Goal: Check status: Check status

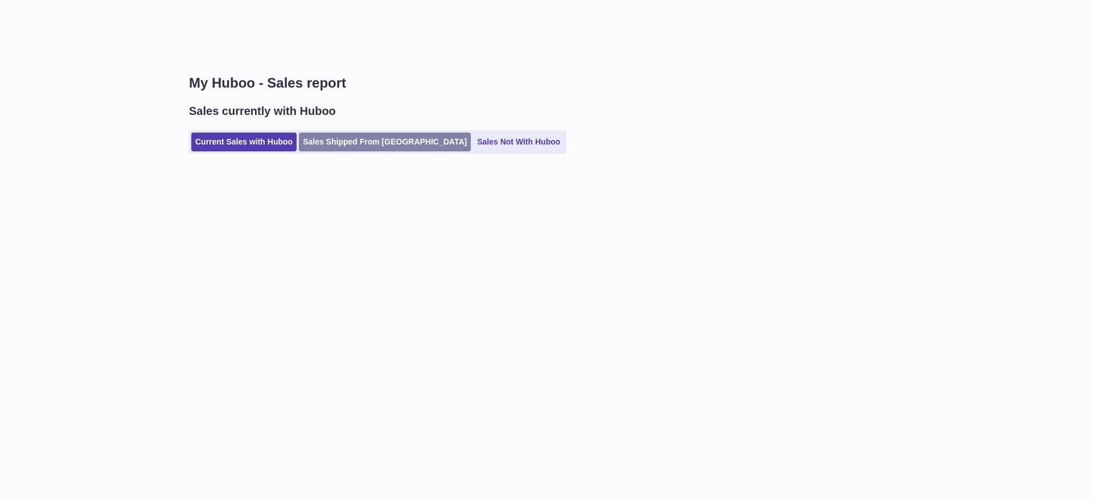
click at [318, 145] on link "Sales Shipped From [GEOGRAPHIC_DATA]" at bounding box center [385, 142] width 172 height 19
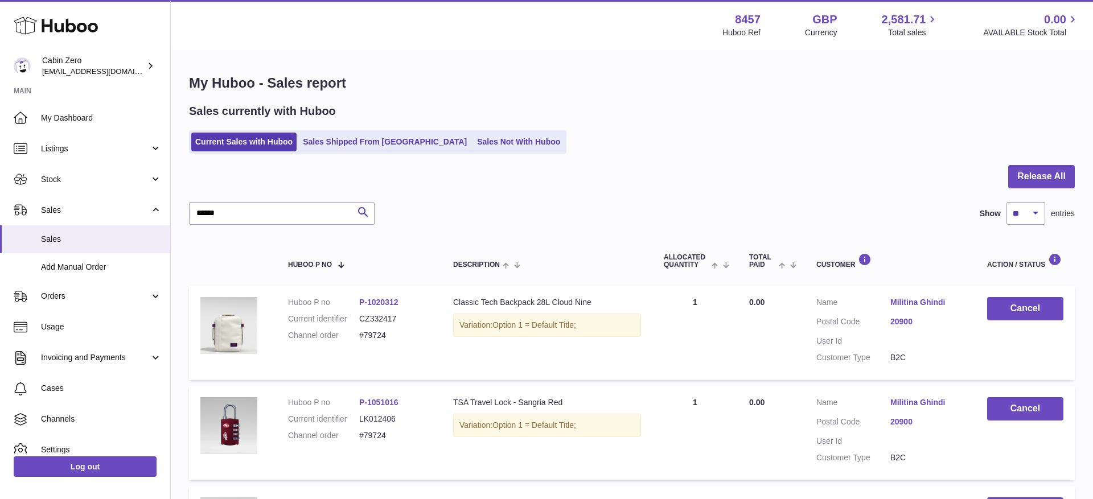
click at [318, 145] on link "Sales Shipped From [GEOGRAPHIC_DATA]" at bounding box center [385, 142] width 172 height 19
click at [353, 139] on link "Sales Shipped From [GEOGRAPHIC_DATA]" at bounding box center [385, 142] width 172 height 19
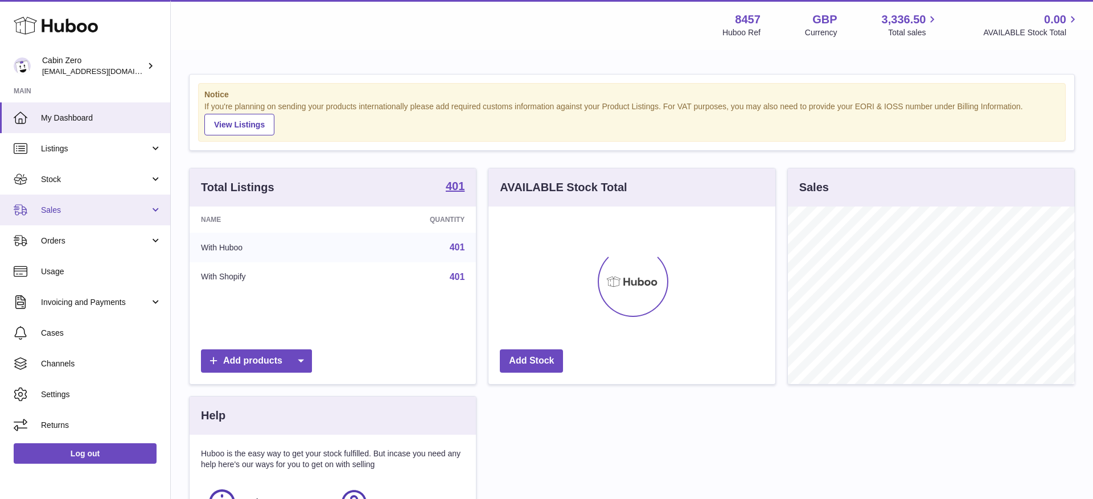
scroll to position [178, 287]
click at [146, 214] on span "Sales" at bounding box center [95, 210] width 109 height 11
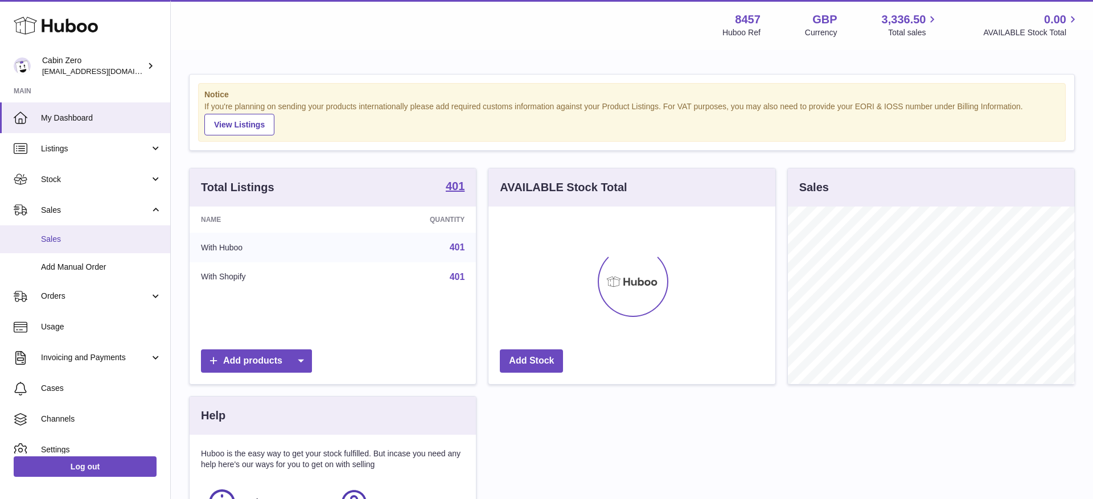
click at [112, 239] on span "Sales" at bounding box center [101, 239] width 121 height 11
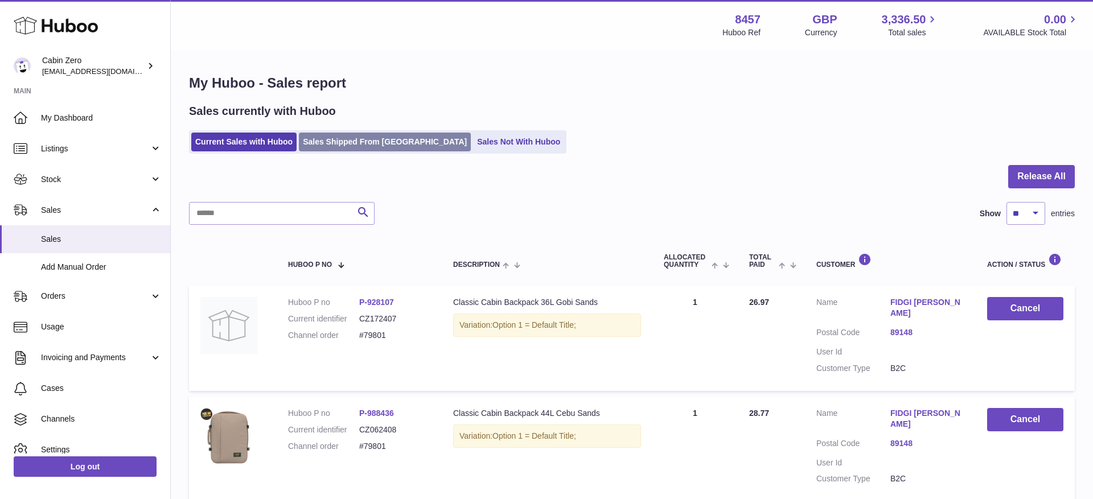
click at [327, 145] on link "Sales Shipped From [GEOGRAPHIC_DATA]" at bounding box center [385, 142] width 172 height 19
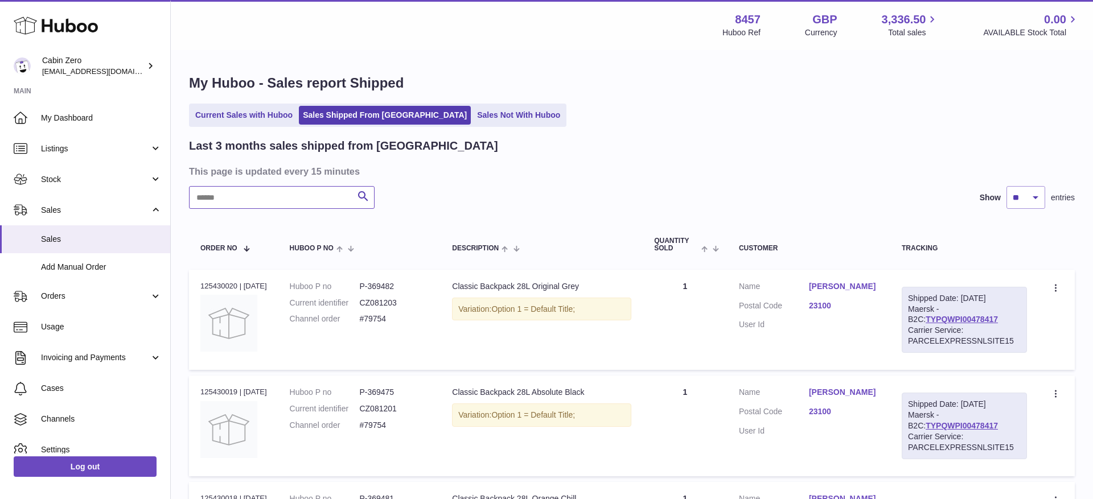
click at [294, 197] on input "text" at bounding box center [282, 197] width 186 height 23
paste input "**********"
type input "**********"
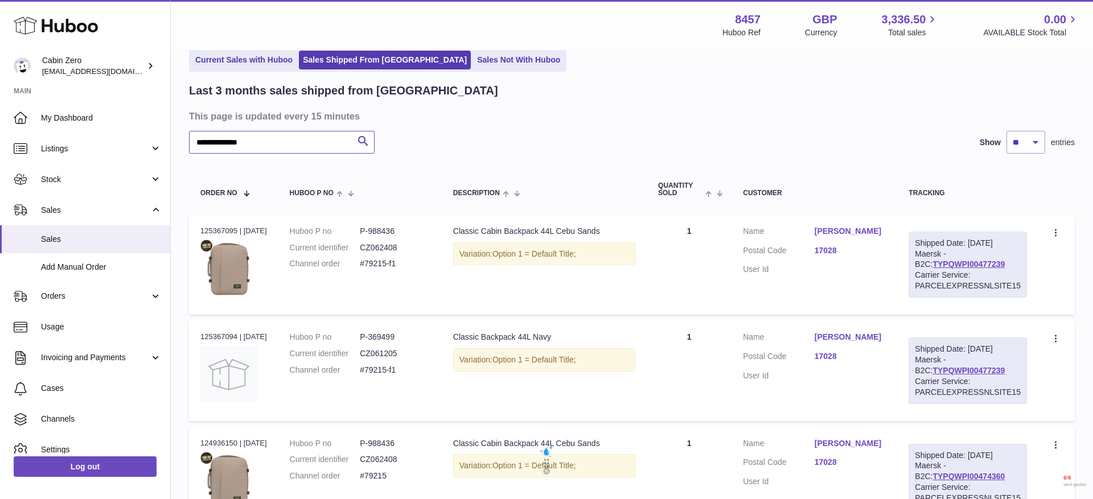
scroll to position [91, 0]
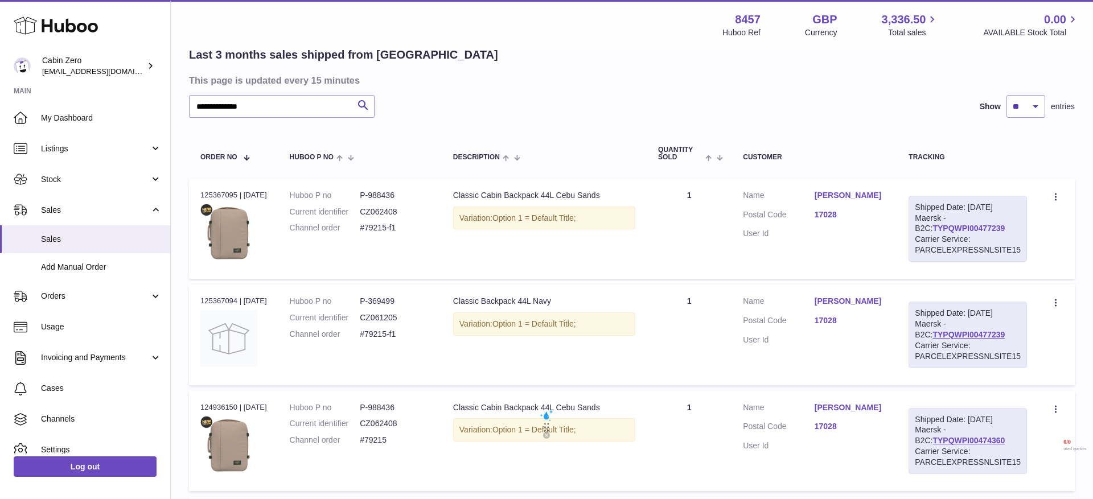
click at [932, 226] on link "TYPQWPI00477239" at bounding box center [968, 228] width 72 height 9
drag, startPoint x: 364, startPoint y: 226, endPoint x: 409, endPoint y: 228, distance: 45.6
click at [409, 228] on dl "Huboo P no P-988436 Current identifier CZ062408 Channel order #79215-f1" at bounding box center [360, 215] width 141 height 50
copy dl "#79215-f1"
click at [145, 211] on span "Sales" at bounding box center [95, 210] width 109 height 11
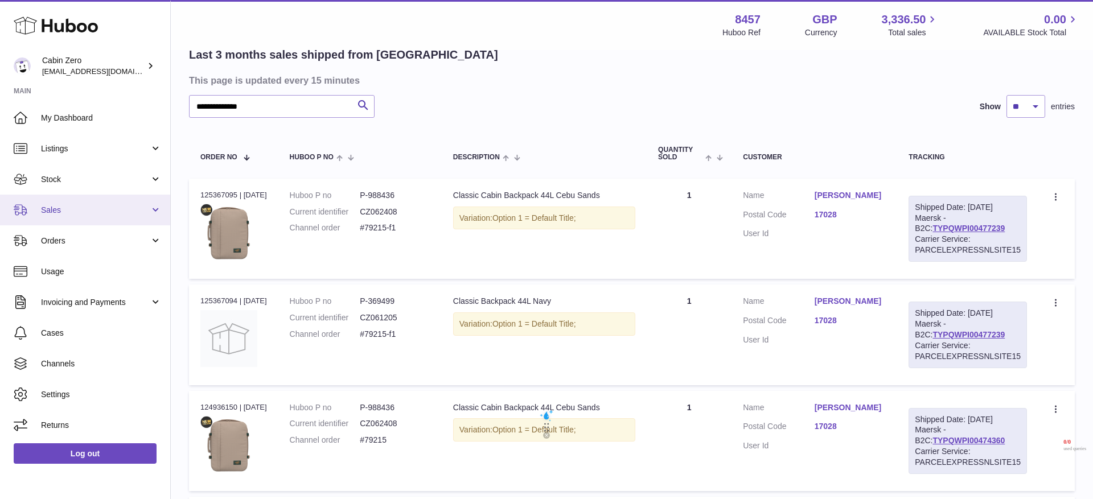
click at [144, 211] on span "Sales" at bounding box center [95, 210] width 109 height 11
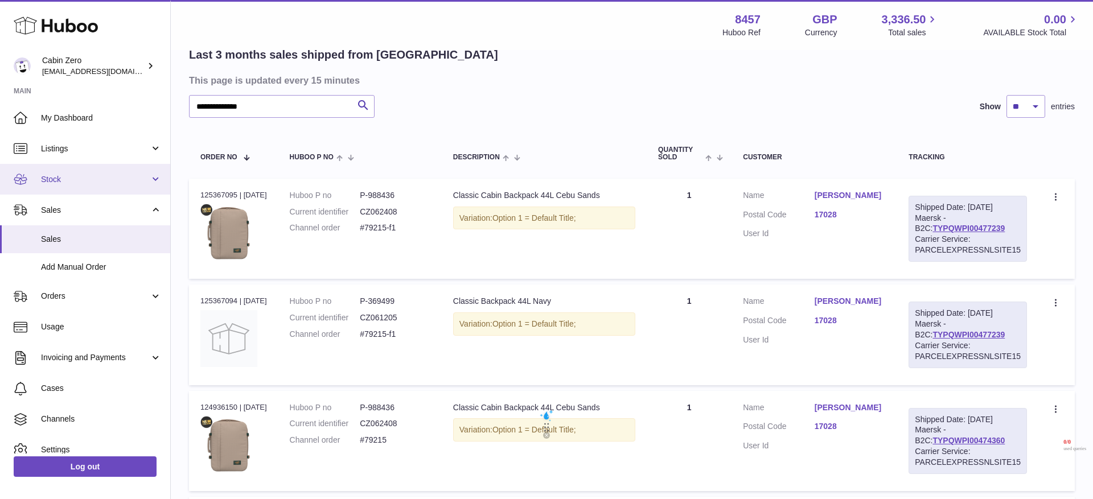
click at [147, 174] on span "Stock" at bounding box center [95, 179] width 109 height 11
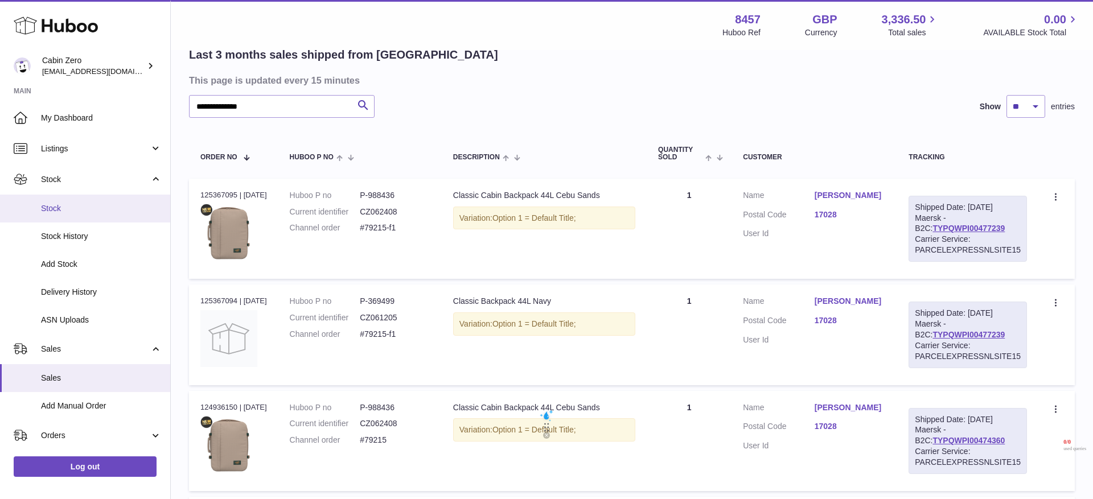
click at [91, 207] on span "Stock" at bounding box center [101, 208] width 121 height 11
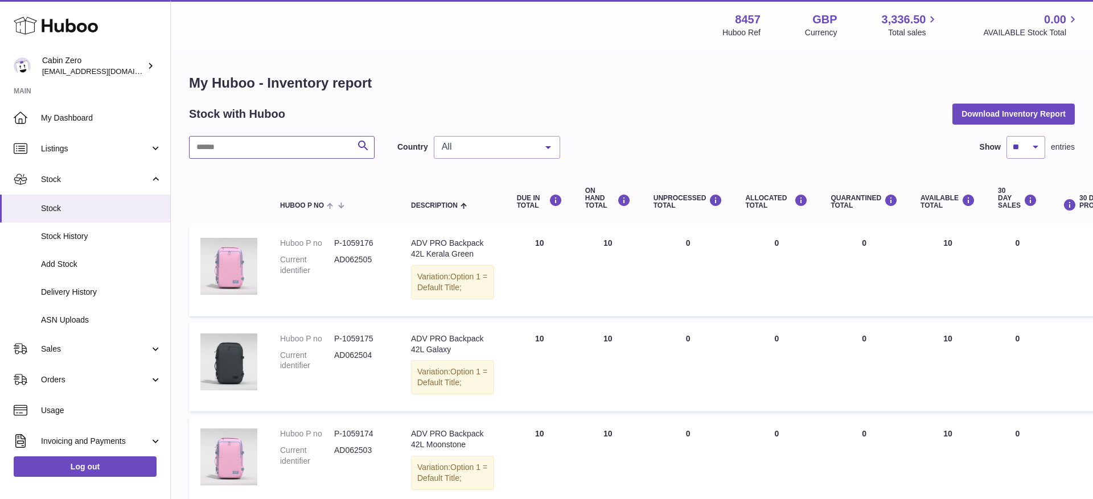
click at [256, 155] on input "text" at bounding box center [282, 147] width 186 height 23
paste input "********"
type input "********"
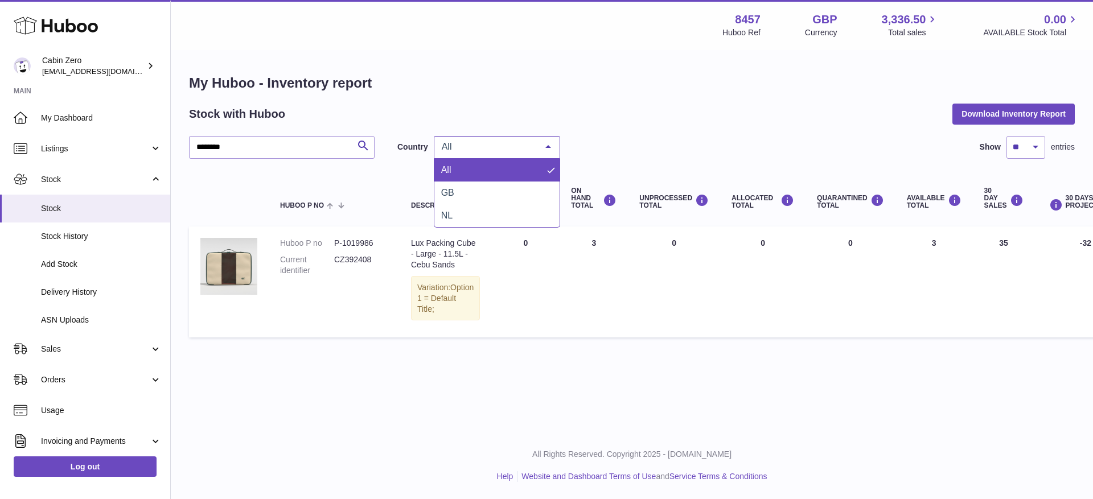
click at [463, 150] on span "All" at bounding box center [488, 146] width 98 height 11
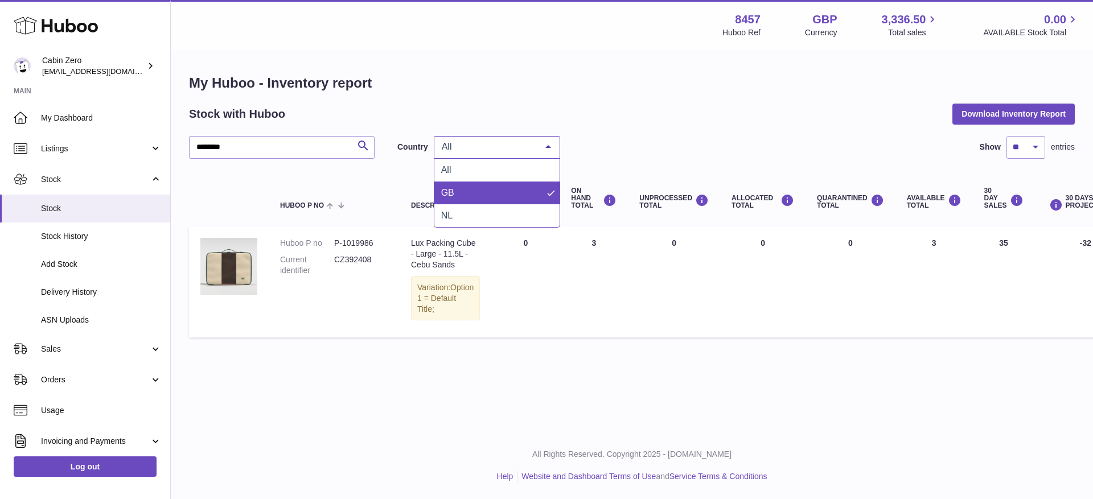
click at [461, 203] on span "GB" at bounding box center [496, 193] width 125 height 23
click at [469, 154] on div "GB" at bounding box center [497, 147] width 126 height 23
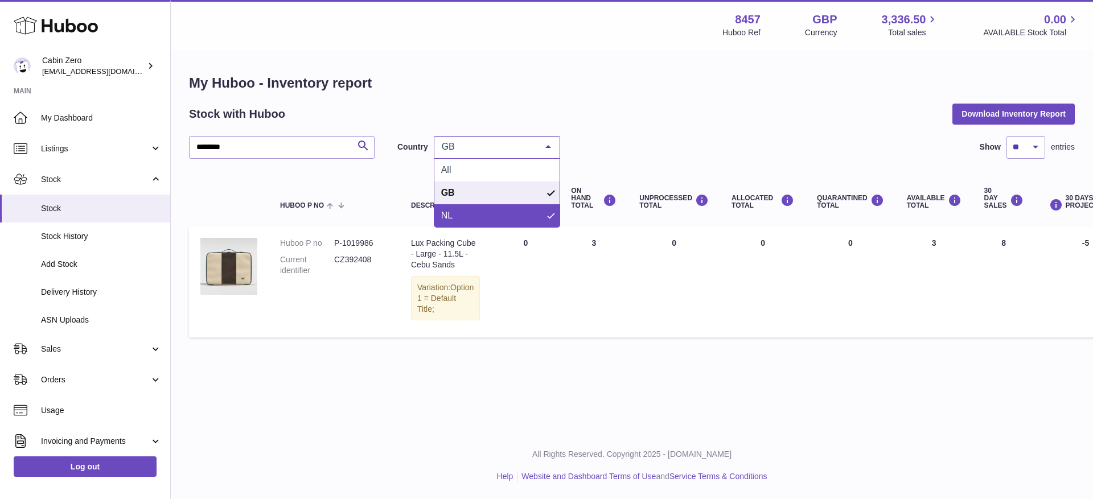
click at [467, 209] on span "NL" at bounding box center [496, 215] width 125 height 23
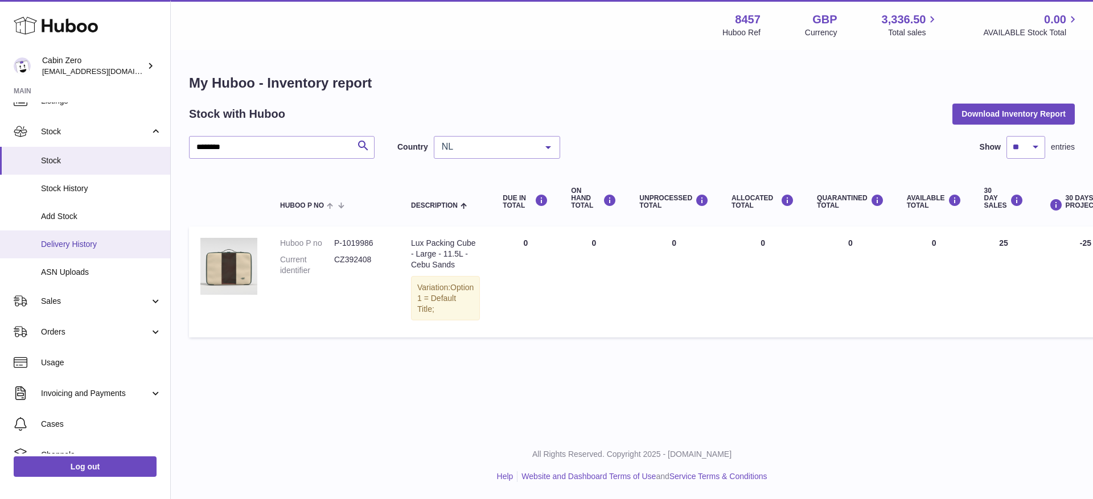
scroll to position [66, 0]
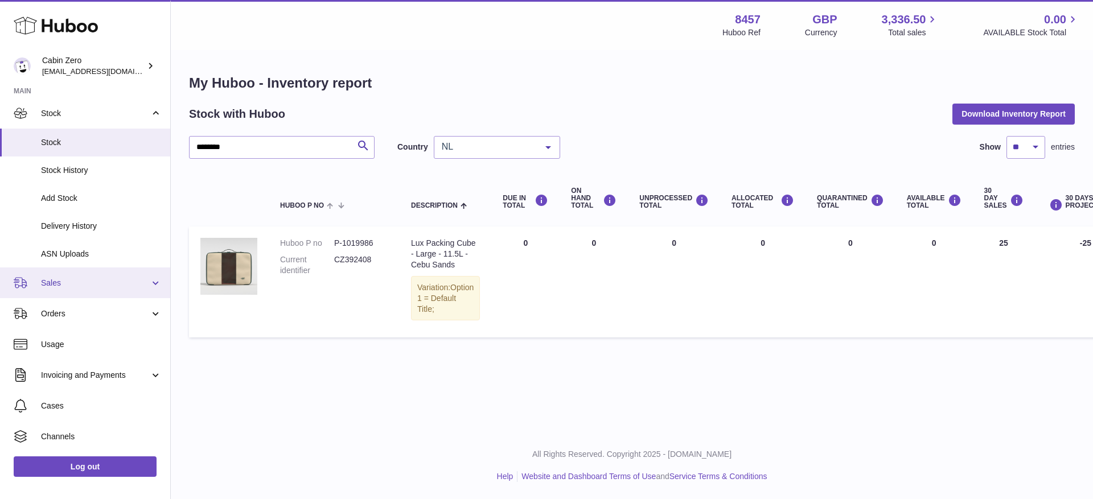
click at [109, 281] on span "Sales" at bounding box center [95, 283] width 109 height 11
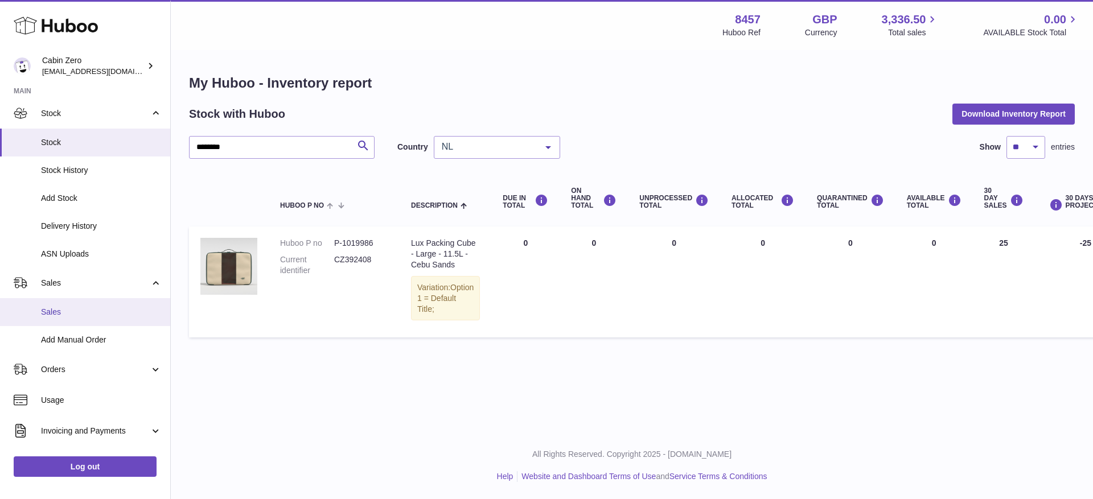
click at [95, 301] on link "Sales" at bounding box center [85, 312] width 170 height 28
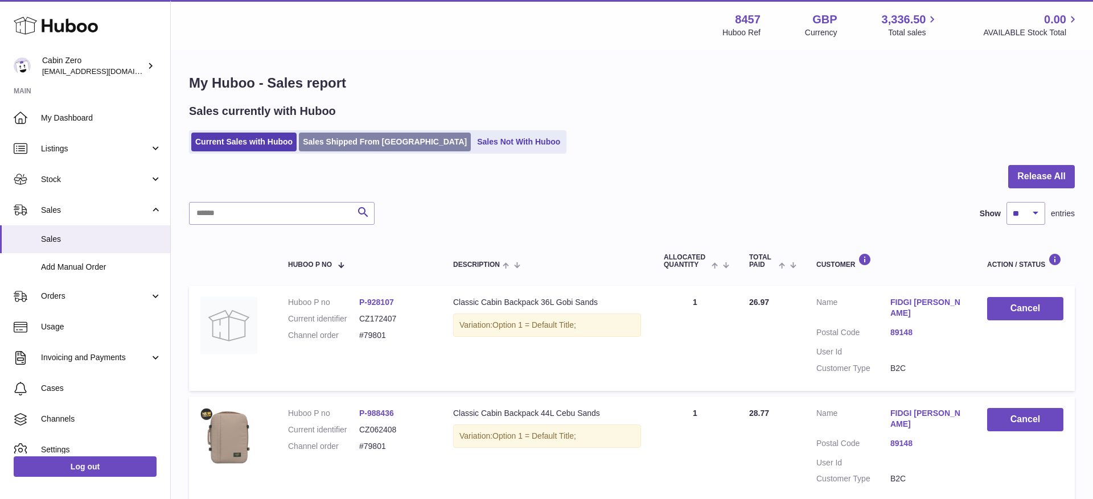
click at [340, 144] on link "Sales Shipped From Huboo" at bounding box center [385, 142] width 172 height 19
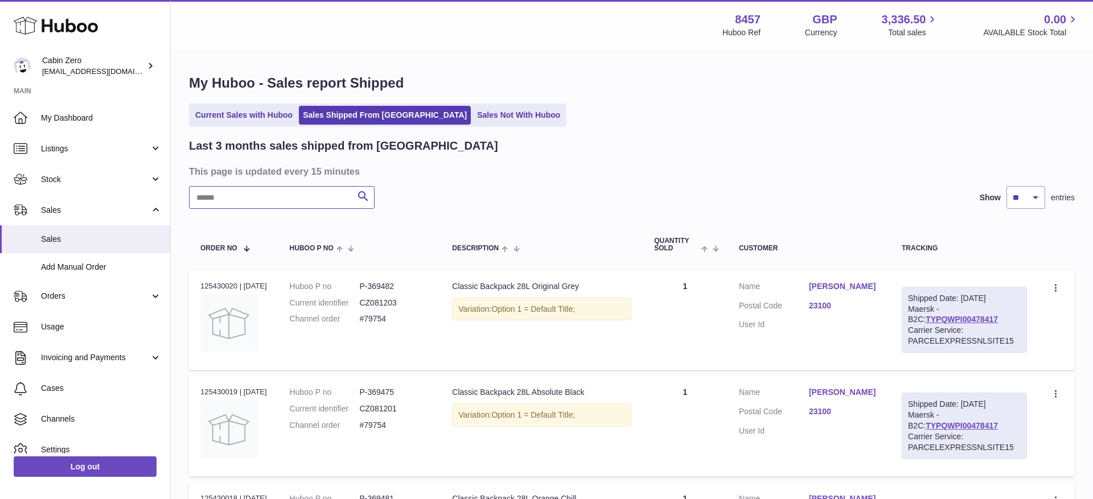
click at [273, 199] on input "text" at bounding box center [282, 197] width 186 height 23
paste input "******"
type input "******"
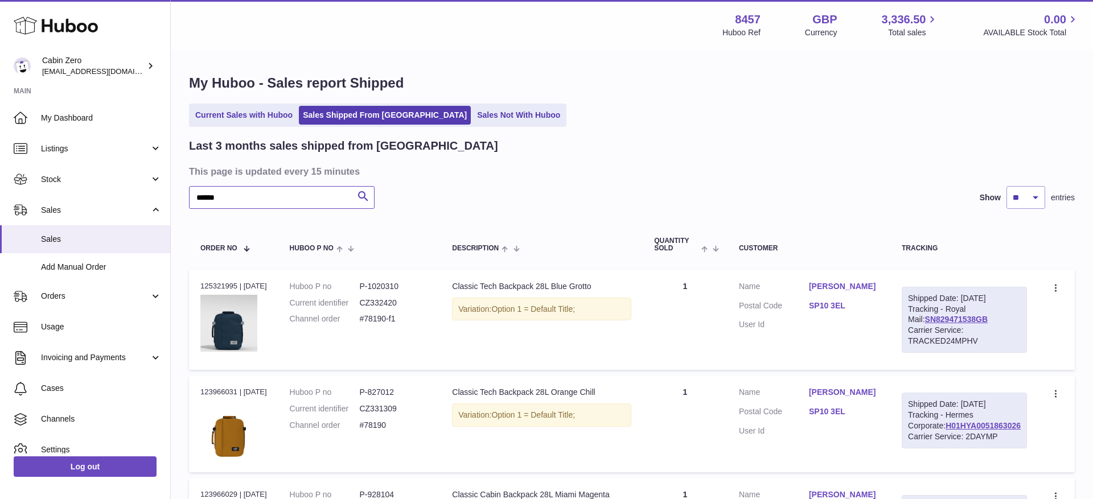
scroll to position [103, 0]
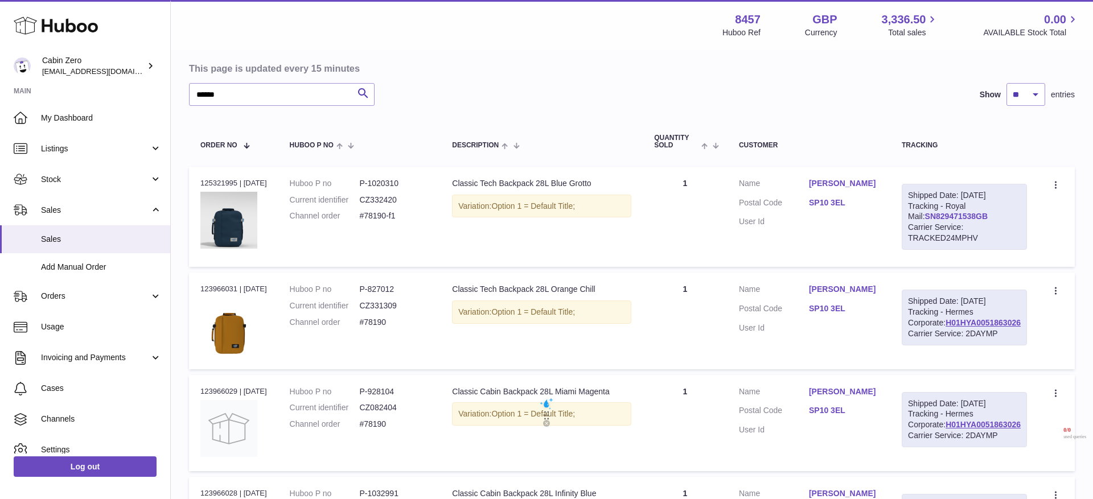
click at [960, 221] on link "SN829471538GB" at bounding box center [956, 216] width 63 height 9
